Goal: Register for event/course

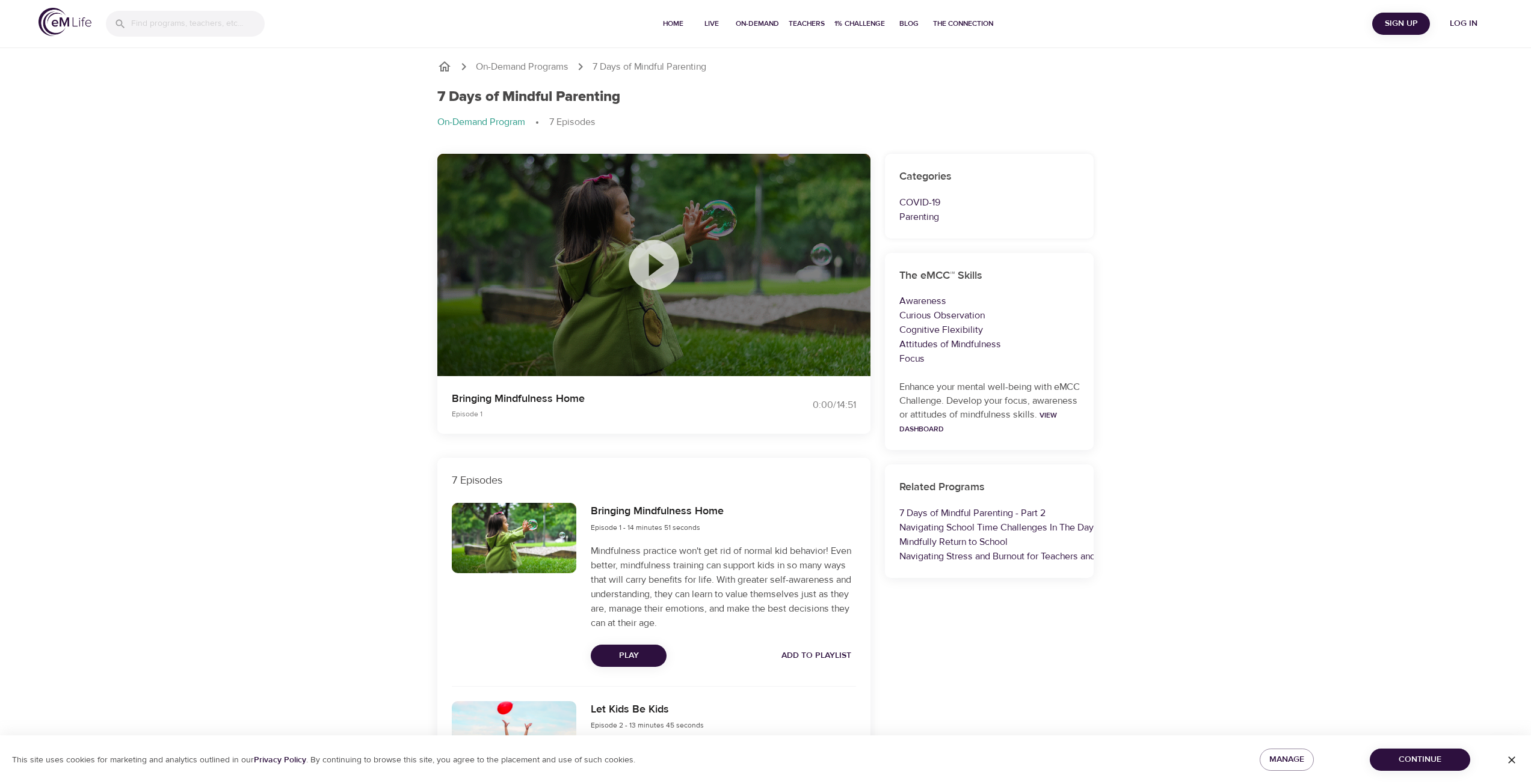
click at [653, 267] on icon at bounding box center [654, 265] width 60 height 60
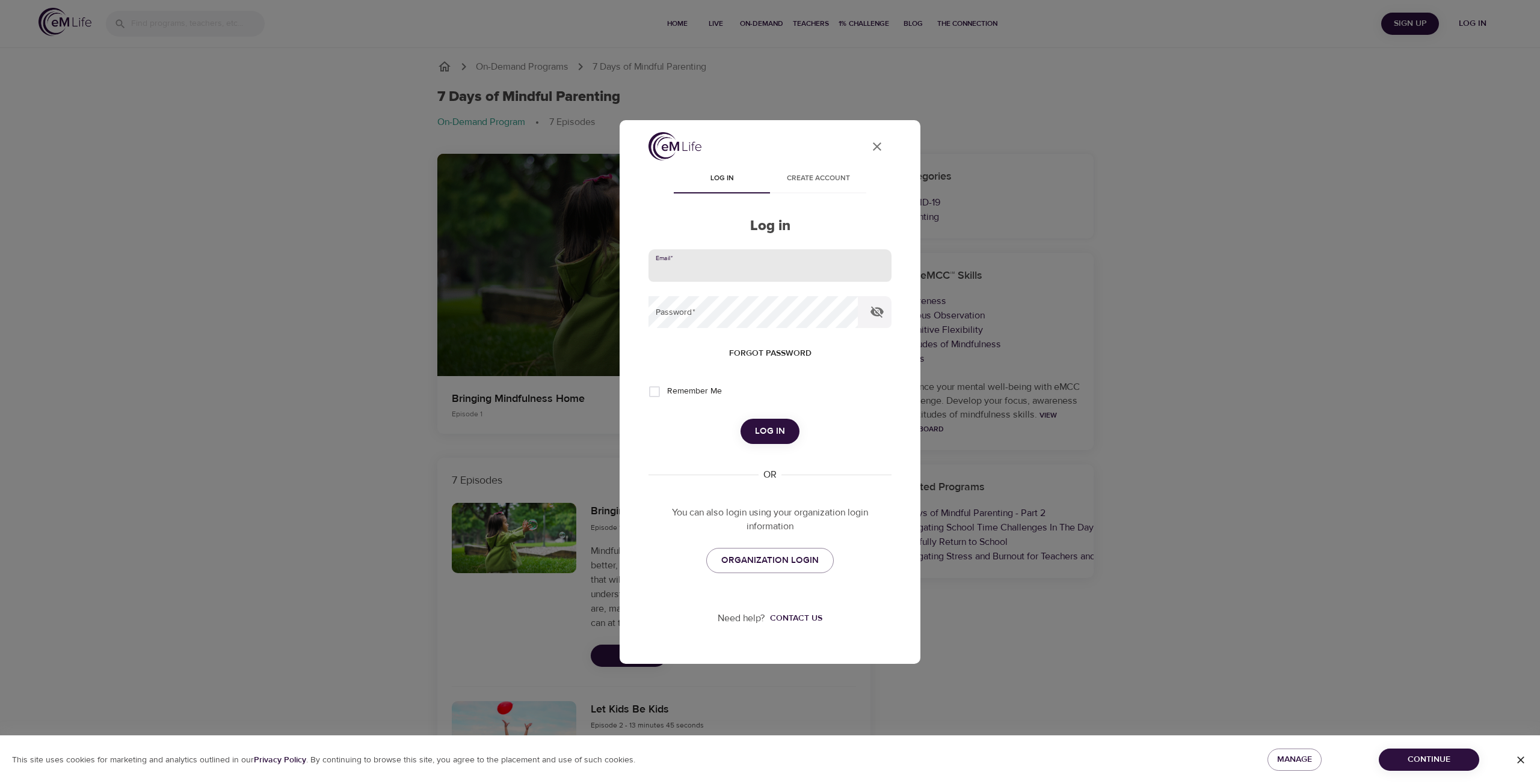
click at [712, 282] on input "email" at bounding box center [770, 266] width 243 height 32
type input "[PERSON_NAME][EMAIL_ADDRESS][DOMAIN_NAME]"
click at [741, 418] on button "Log in" at bounding box center [770, 430] width 59 height 25
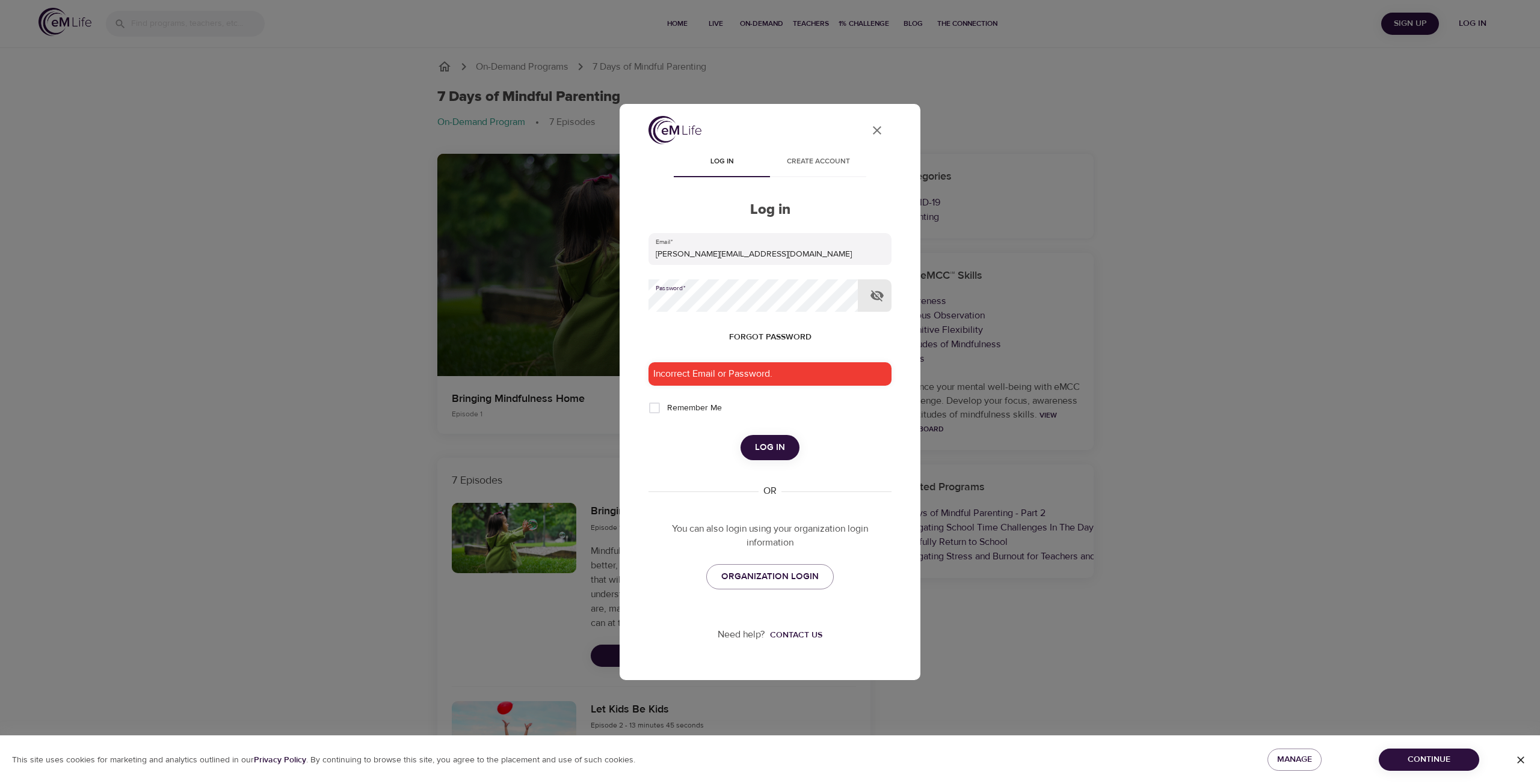
click at [642, 310] on div "User Profile Log in Create account Log in Email   * Misty@wirpc.org Password   …" at bounding box center [770, 391] width 272 height 550
click at [743, 338] on span "Forgot password" at bounding box center [770, 337] width 82 height 15
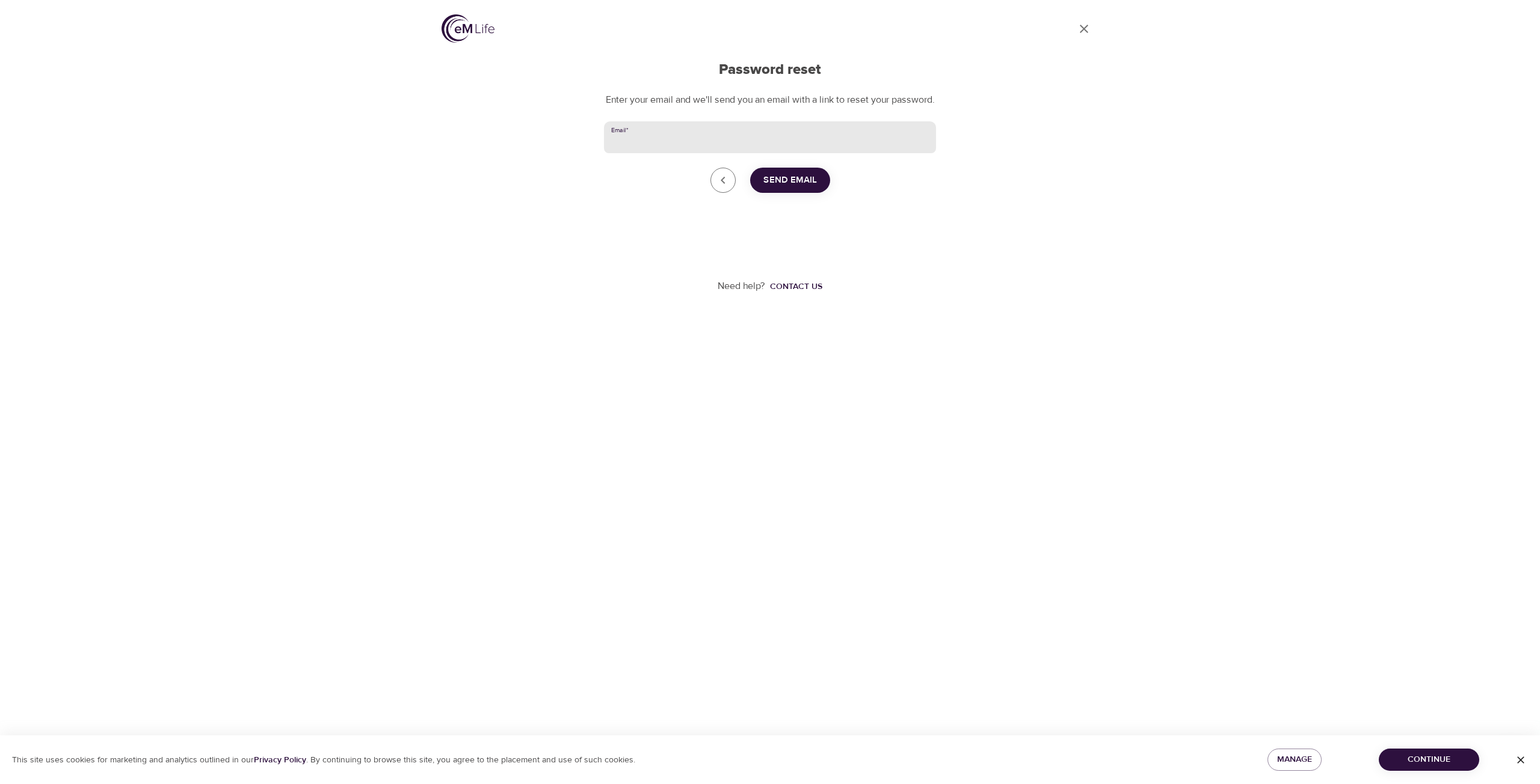
click at [770, 150] on input "Email   *" at bounding box center [770, 138] width 332 height 32
type input "[PERSON_NAME][EMAIL_ADDRESS][DOMAIN_NAME]"
click at [774, 188] on span "Send Email" at bounding box center [790, 181] width 54 height 16
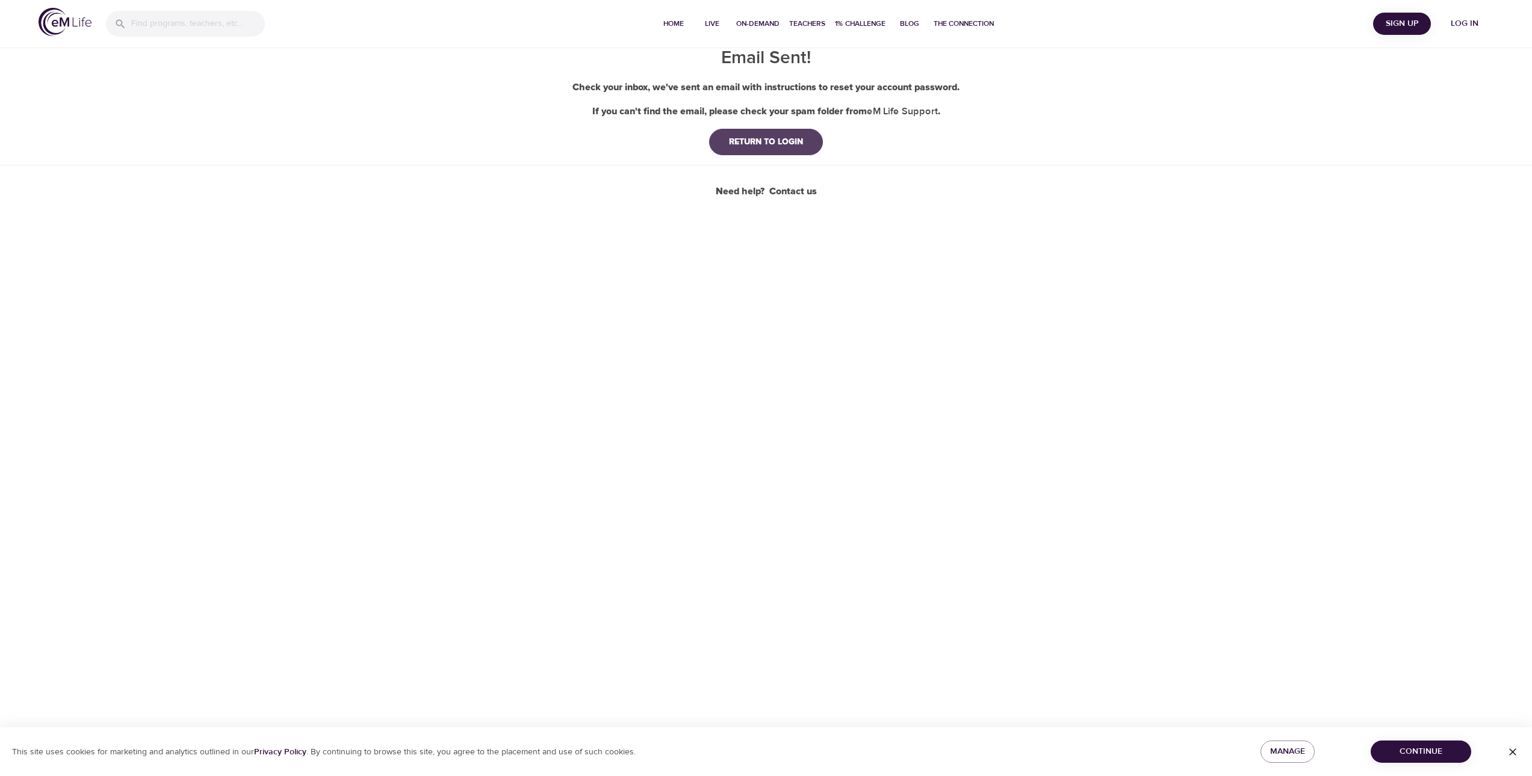
click at [766, 146] on div "RETURN TO LOGIN" at bounding box center [765, 142] width 93 height 12
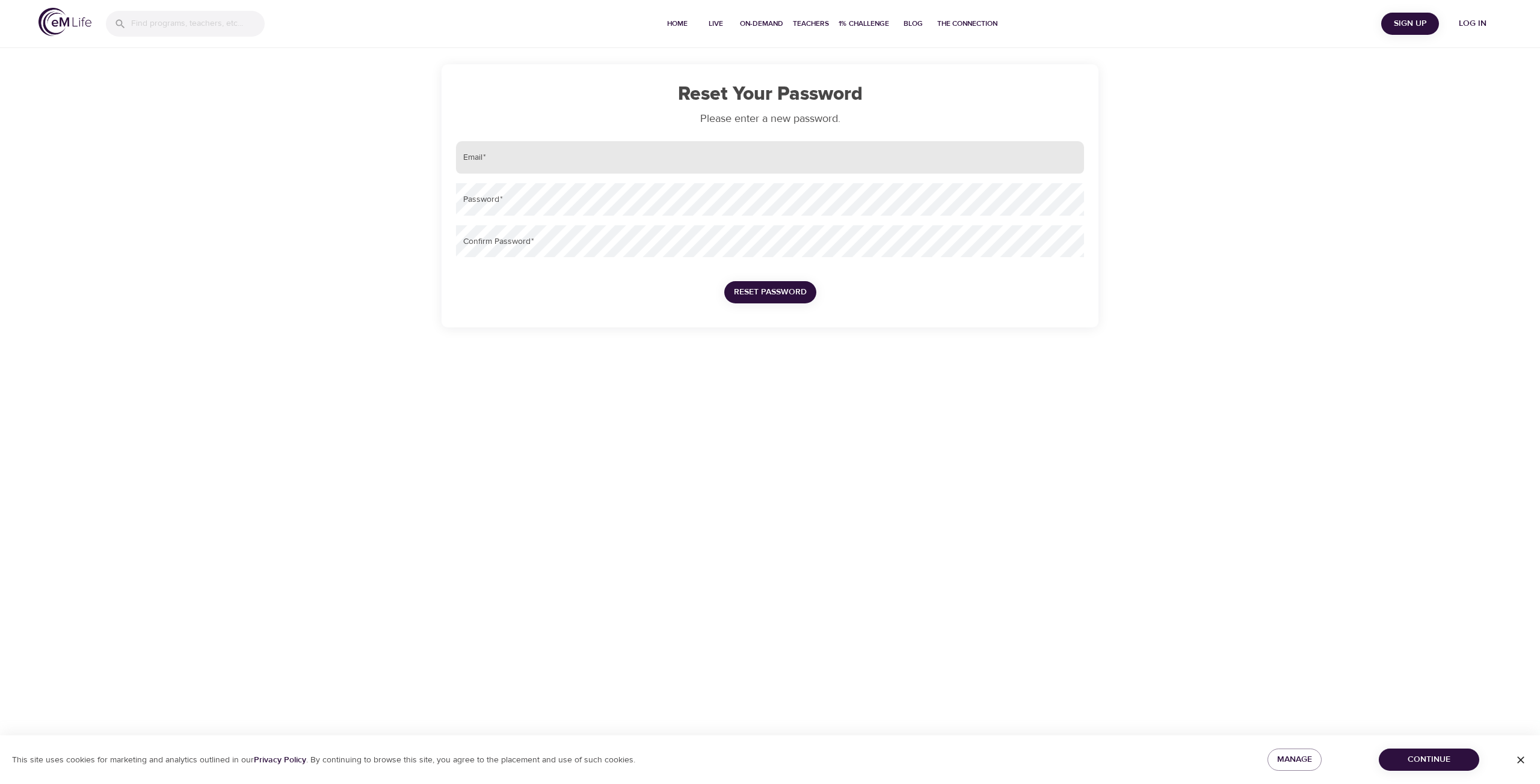
click at [528, 158] on input "email" at bounding box center [770, 157] width 628 height 32
type input "[PERSON_NAME][EMAIL_ADDRESS][DOMAIN_NAME]"
click at [725, 282] on button "Reset Password" at bounding box center [770, 293] width 92 height 22
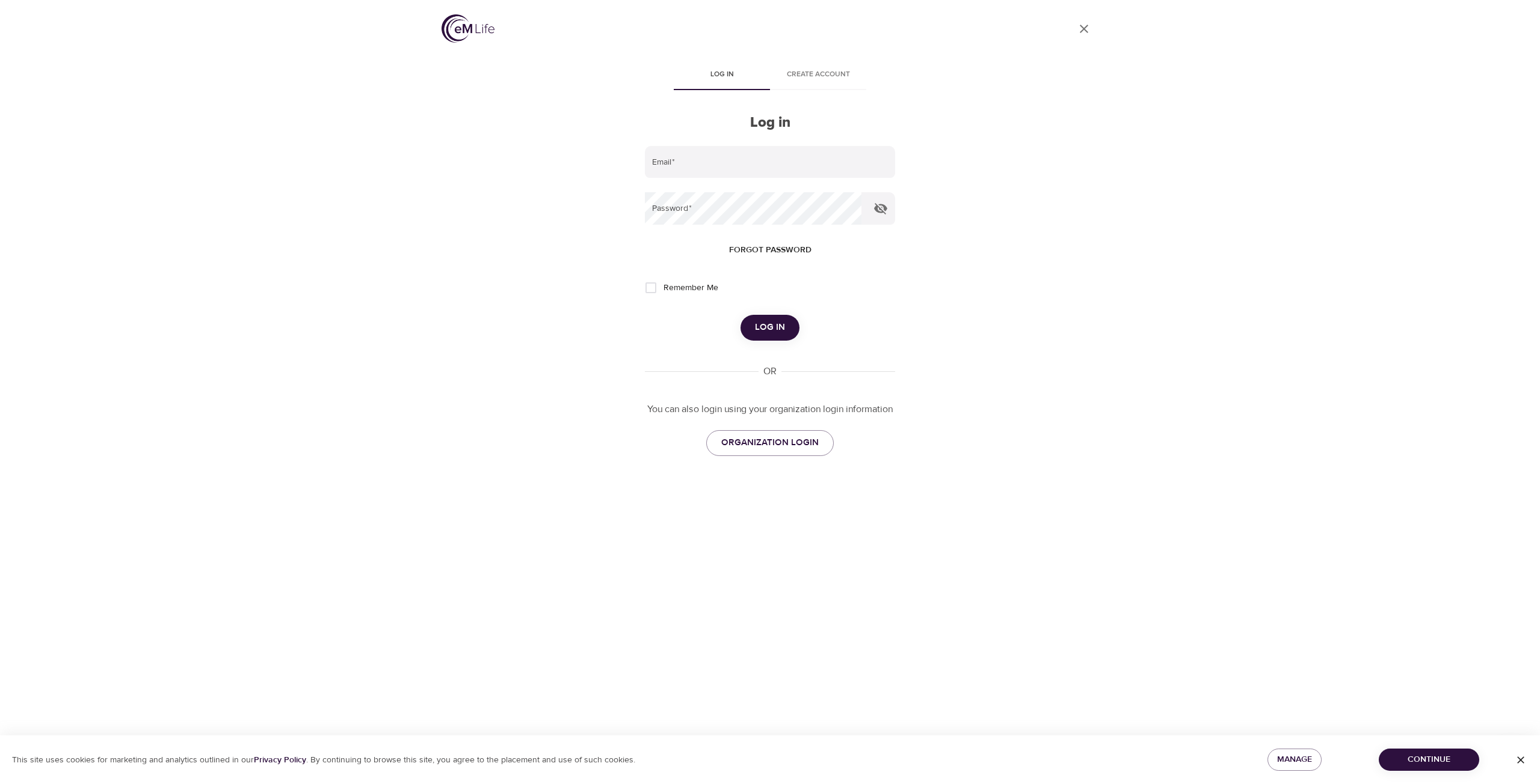
type input "[PERSON_NAME][EMAIL_ADDRESS][DOMAIN_NAME]"
click at [697, 287] on span "Remember Me" at bounding box center [691, 288] width 55 height 13
click at [664, 287] on input "Remember Me" at bounding box center [651, 288] width 25 height 25
checkbox input "true"
click at [774, 336] on span "Log in" at bounding box center [770, 328] width 30 height 16
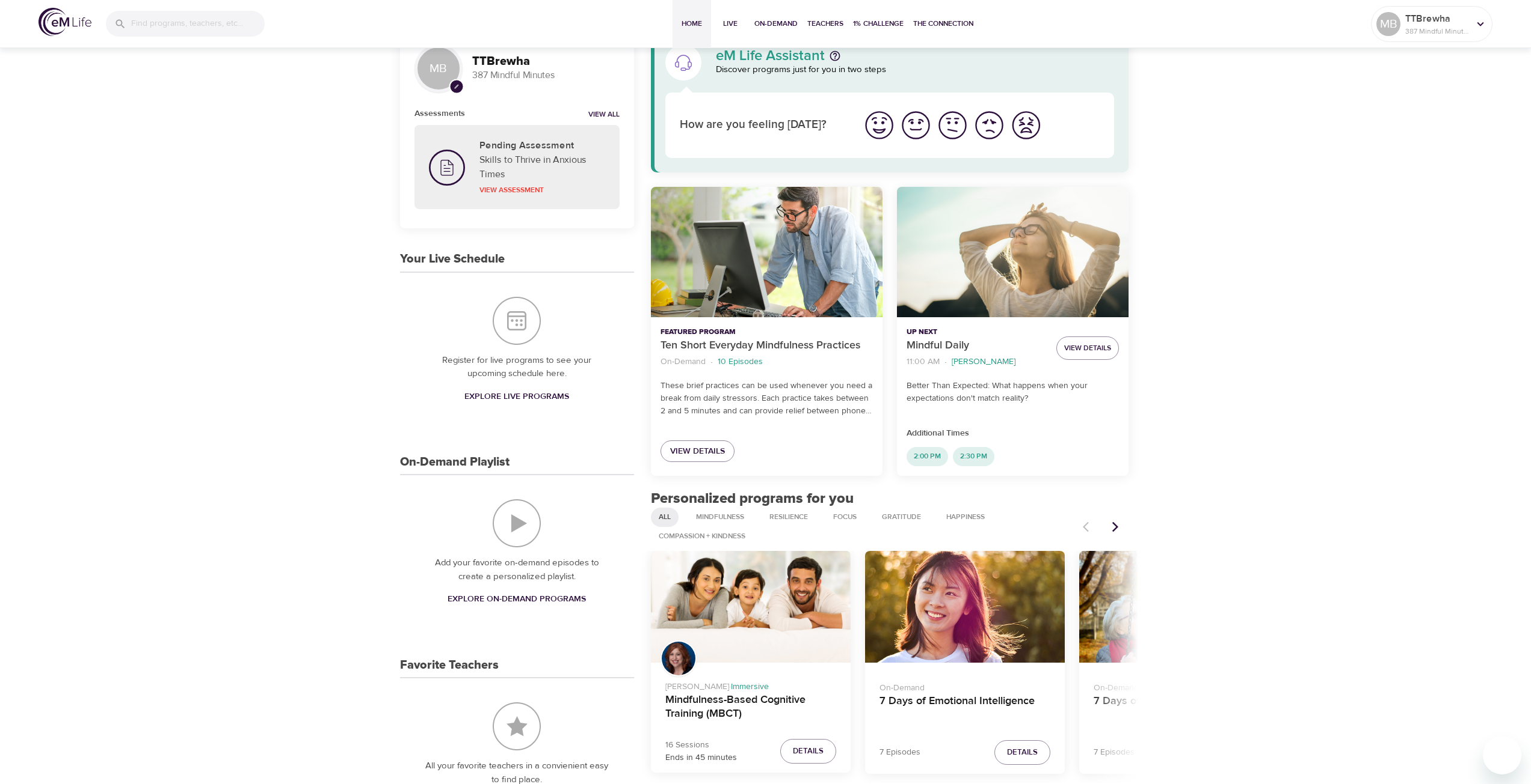
scroll to position [60, 0]
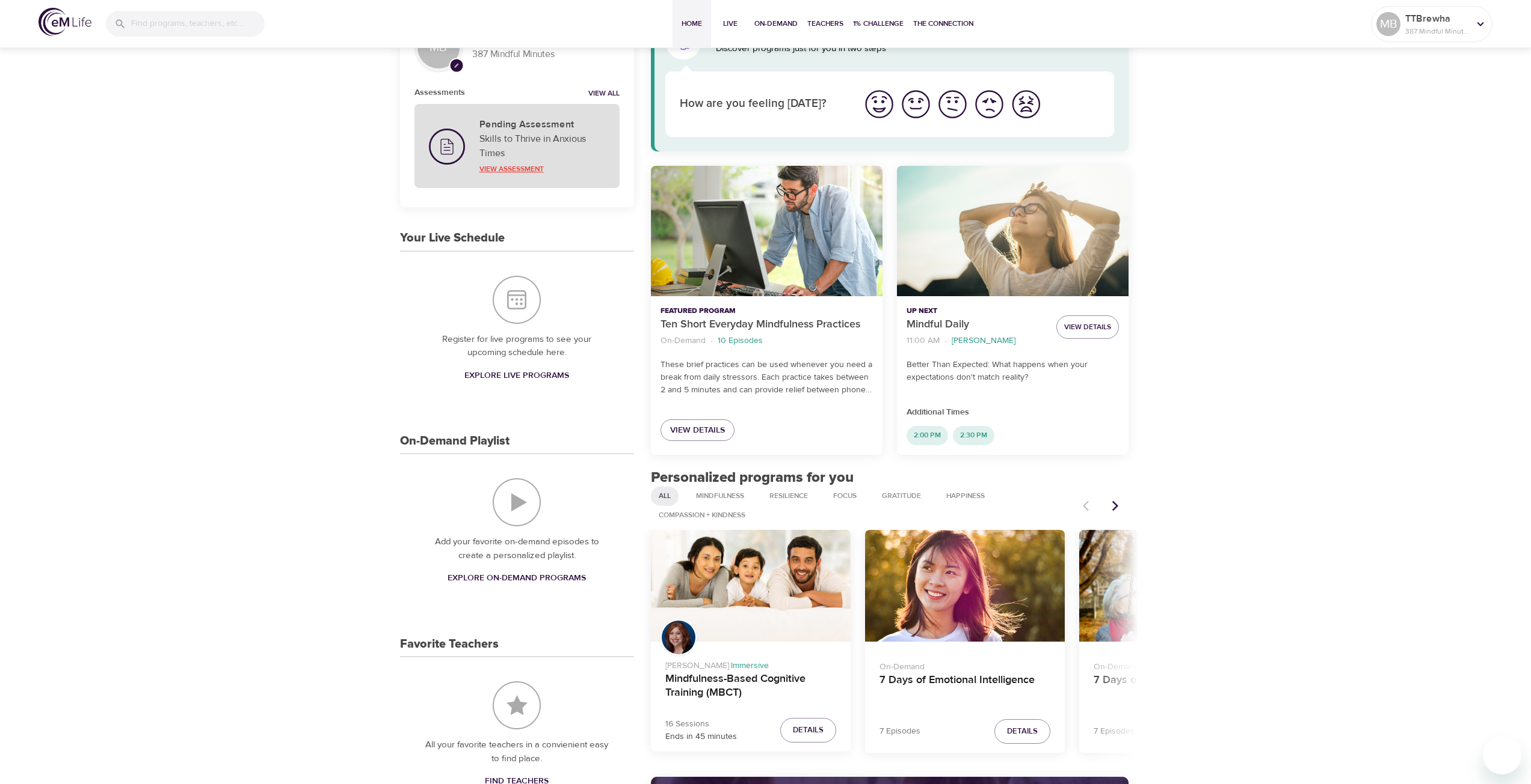
click at [513, 169] on p "View Assessment" at bounding box center [543, 169] width 126 height 11
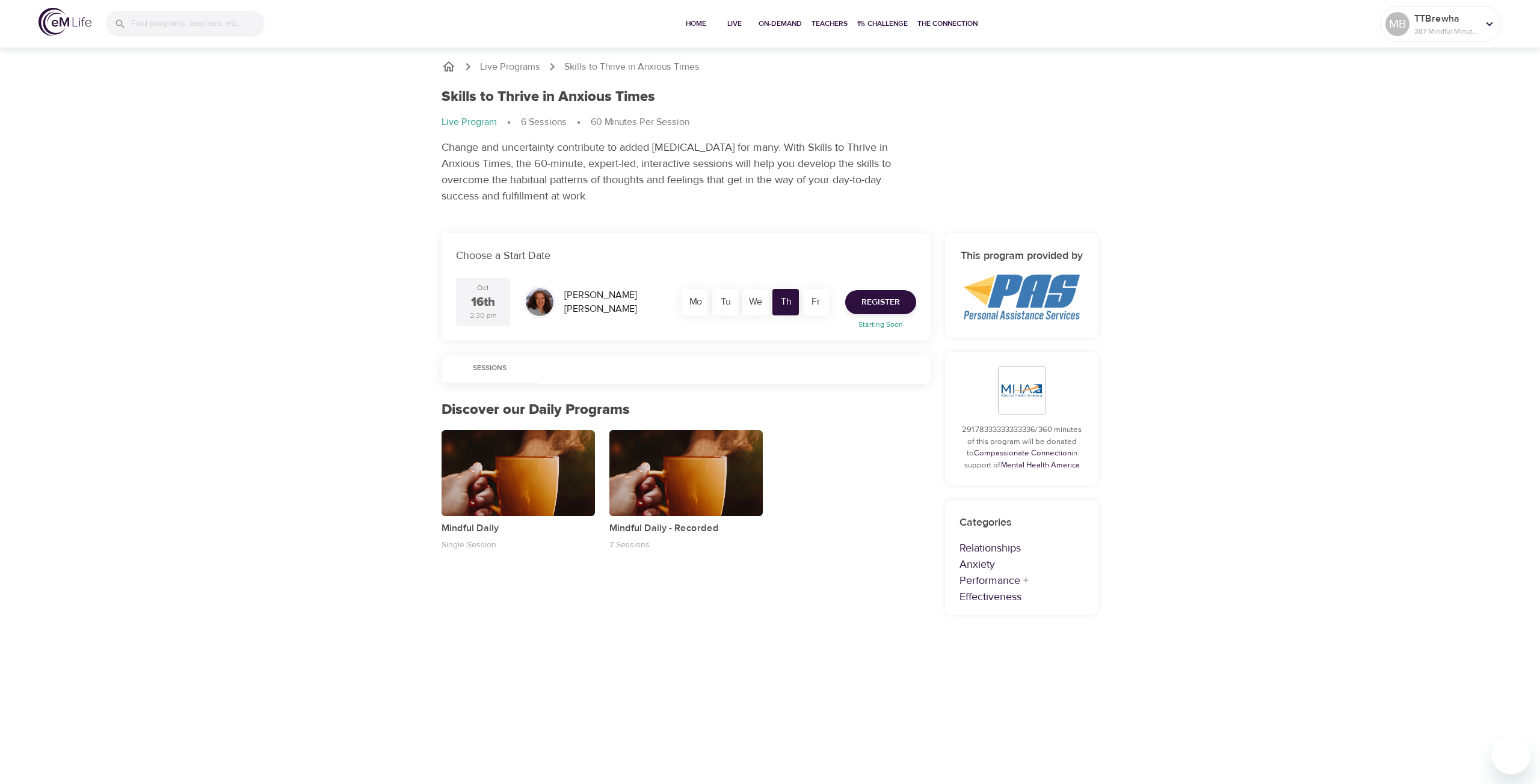
click at [750, 293] on div "We" at bounding box center [756, 302] width 26 height 26
click at [761, 304] on div "We" at bounding box center [756, 302] width 26 height 26
click at [696, 306] on div "Mo" at bounding box center [695, 302] width 26 height 26
click at [876, 306] on span "Register" at bounding box center [880, 302] width 39 height 15
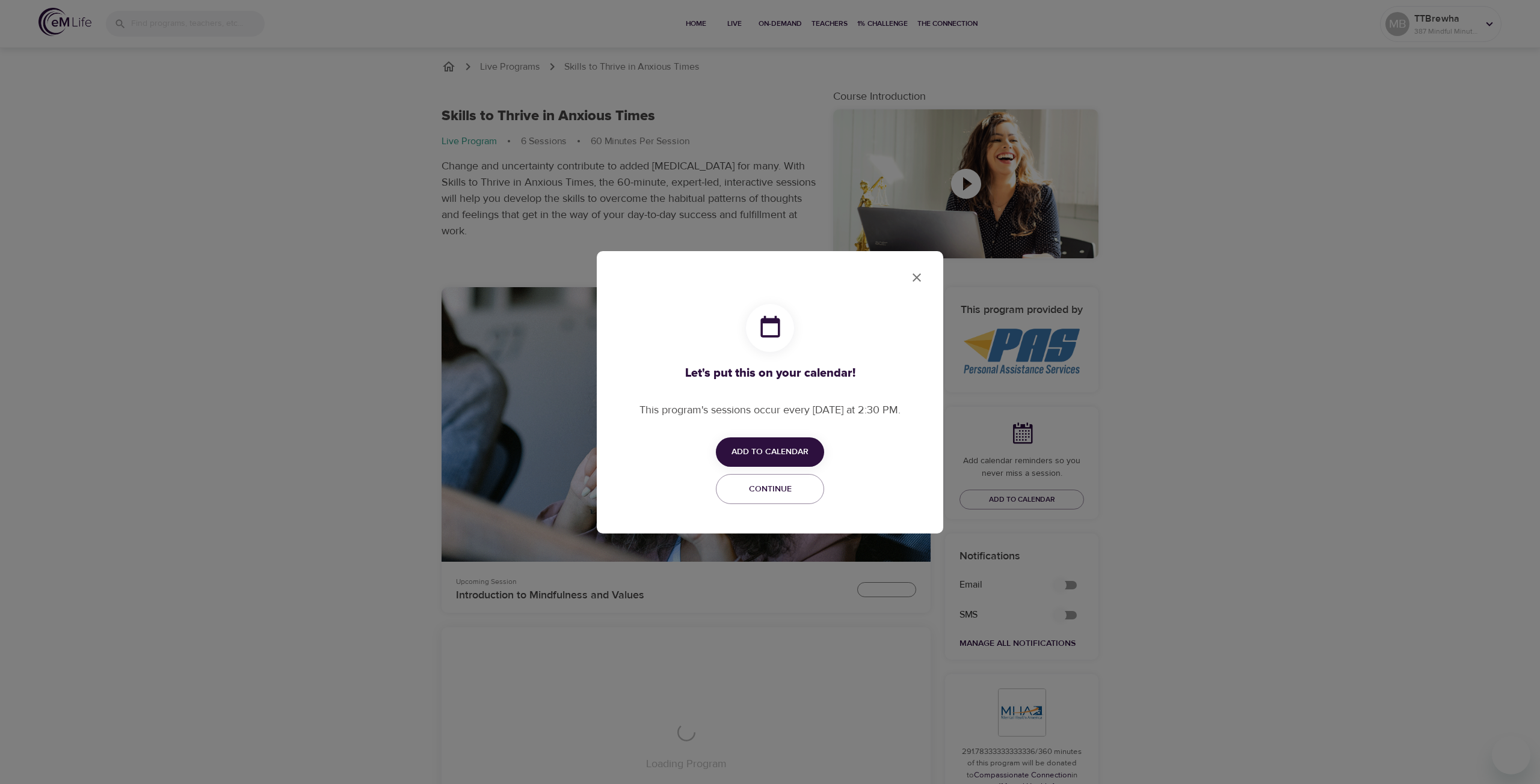
checkbox input "true"
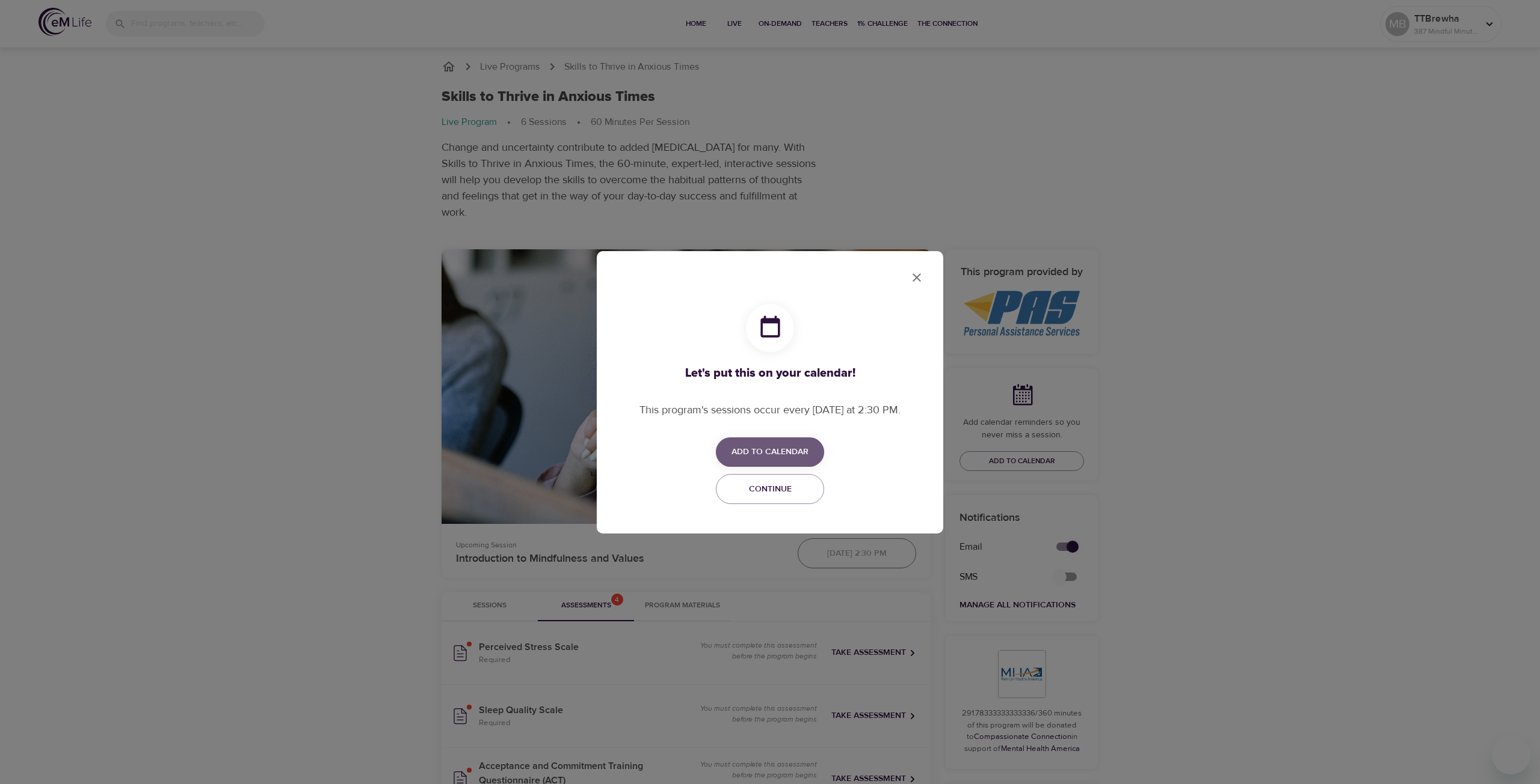
click at [762, 447] on span "Add to Calendar" at bounding box center [770, 451] width 77 height 15
click at [771, 478] on span "Google" at bounding box center [775, 475] width 34 height 16
click at [919, 279] on div at bounding box center [770, 392] width 1540 height 784
click at [778, 450] on span "Add to Calendar" at bounding box center [770, 451] width 77 height 15
click at [917, 280] on div at bounding box center [770, 392] width 1540 height 784
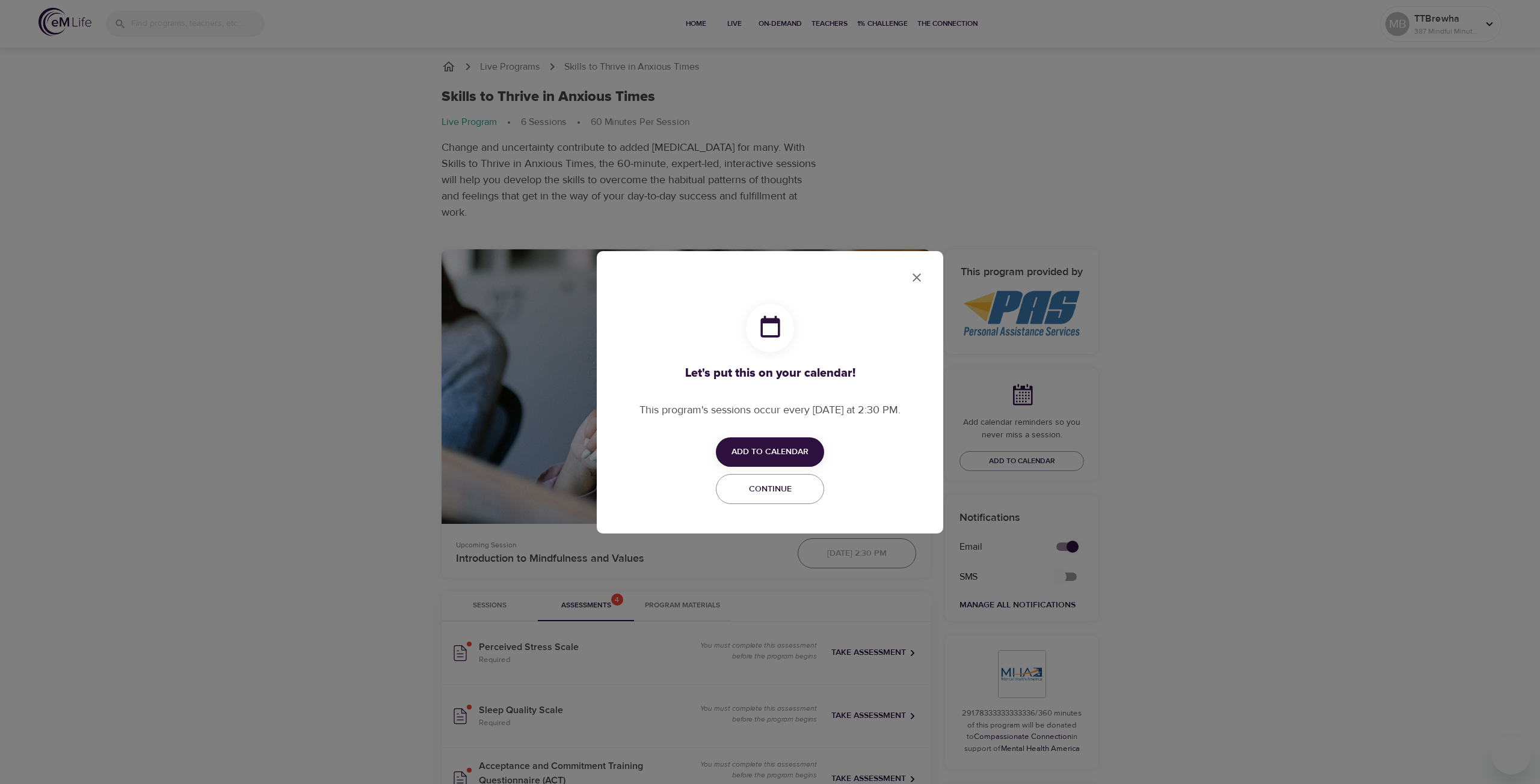
click at [917, 280] on icon "close" at bounding box center [916, 278] width 14 height 14
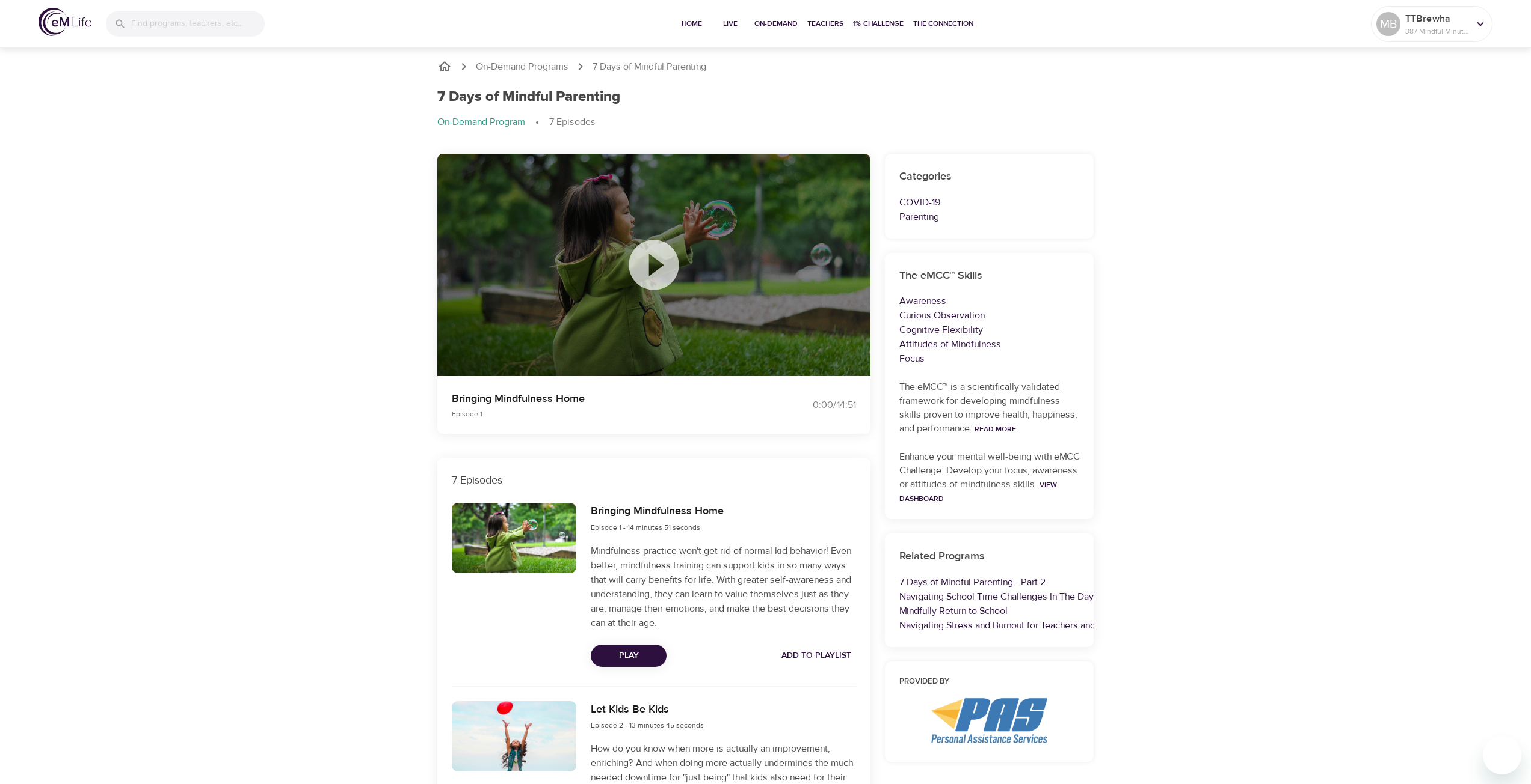
click at [654, 261] on icon at bounding box center [654, 265] width 60 height 60
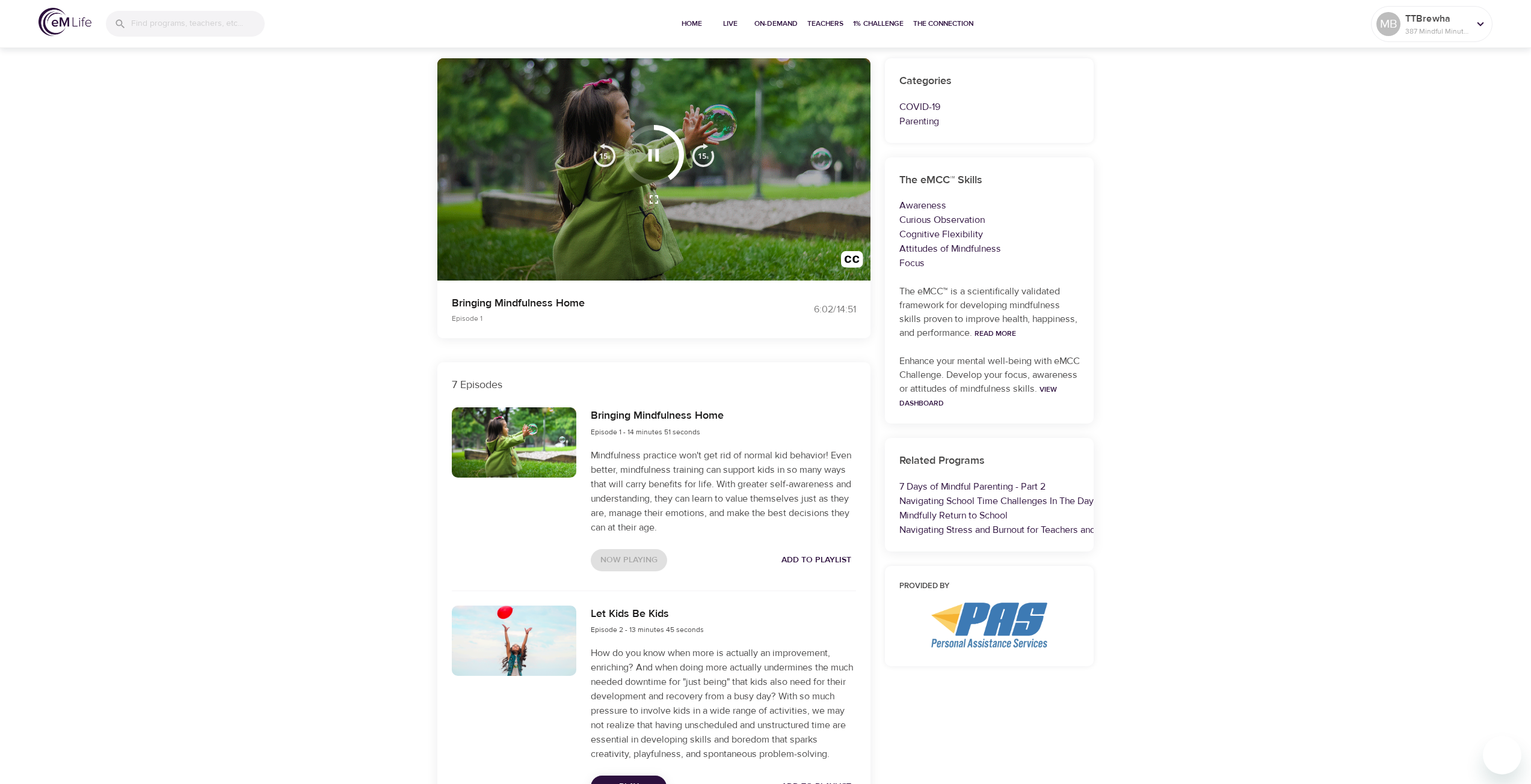
scroll to position [85, 0]
